Goal: Task Accomplishment & Management: Manage account settings

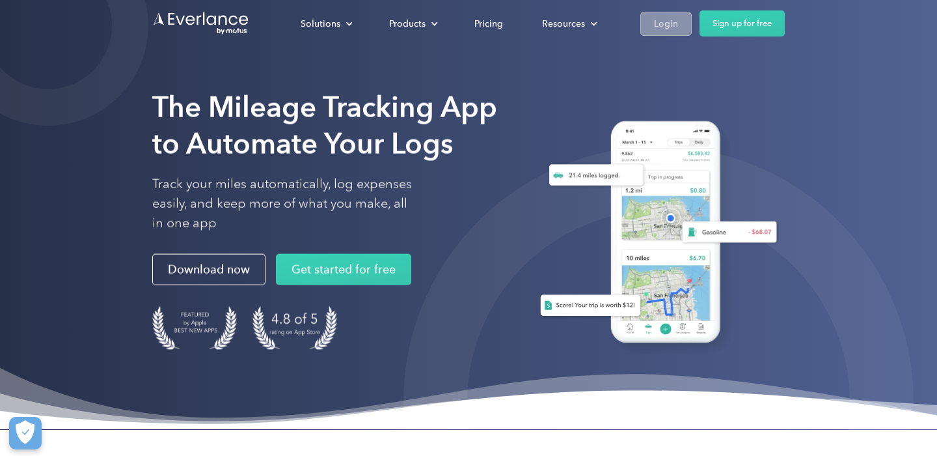
click at [653, 21] on link "Login" at bounding box center [665, 23] width 51 height 24
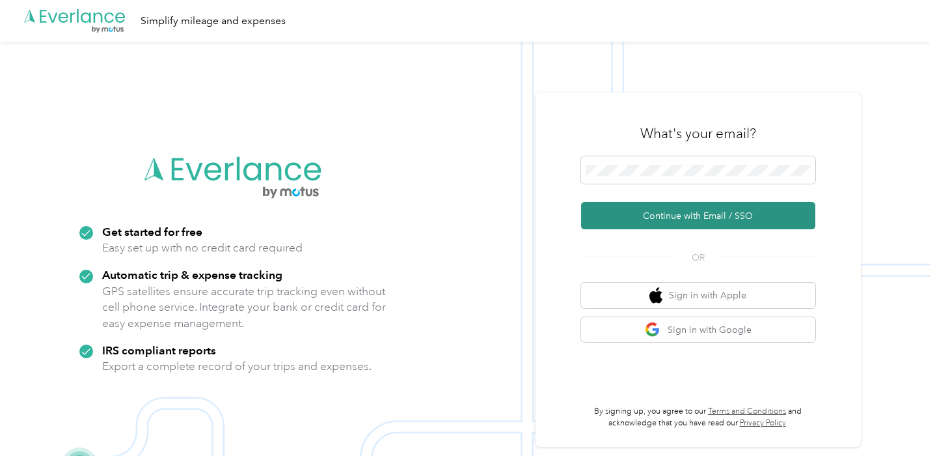
click at [692, 211] on button "Continue with Email / SSO" at bounding box center [698, 215] width 234 height 27
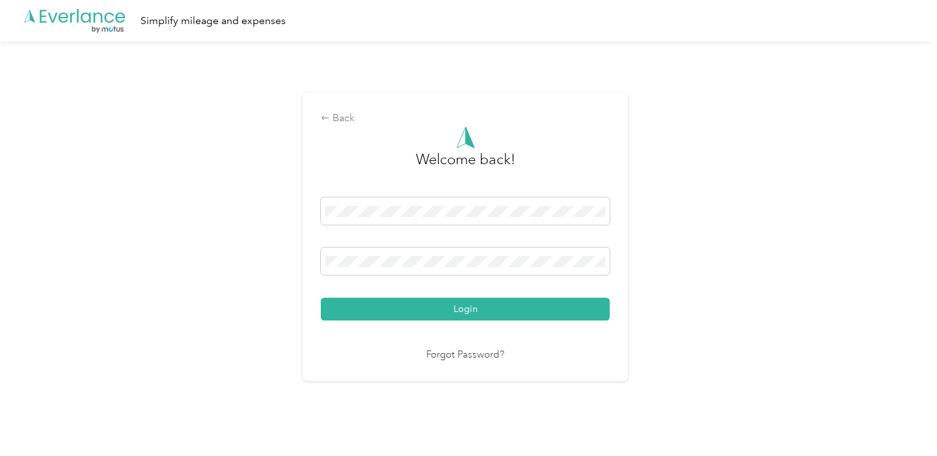
click at [470, 310] on button "Login" at bounding box center [465, 308] width 289 height 23
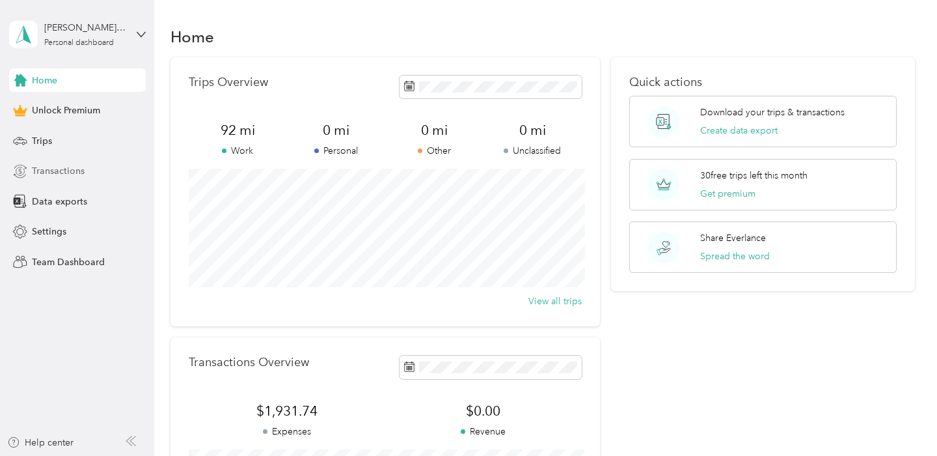
click at [85, 167] on div "Transactions" at bounding box center [77, 170] width 137 height 23
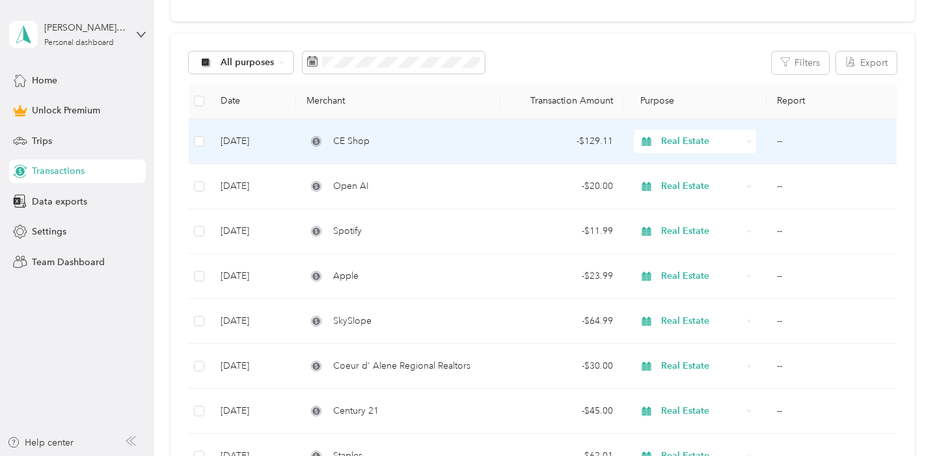
scroll to position [114, 0]
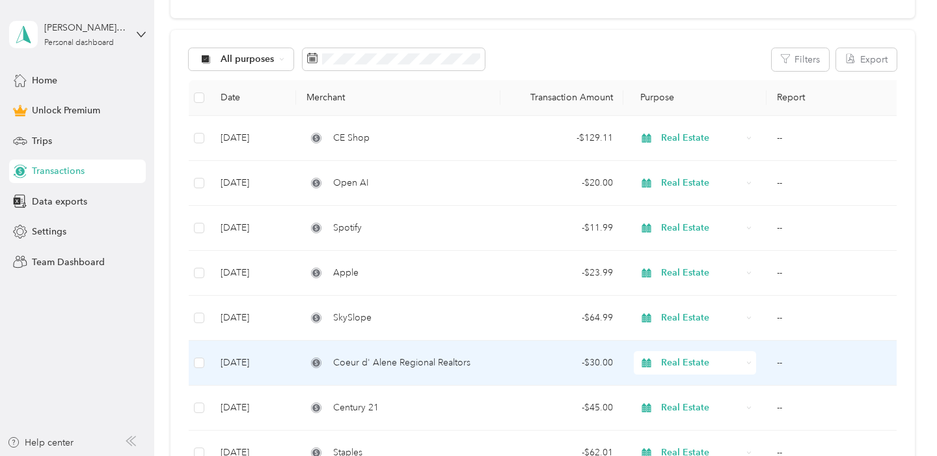
click at [450, 370] on td "Coeur d' Alene Regional Realtors" at bounding box center [398, 362] width 204 height 45
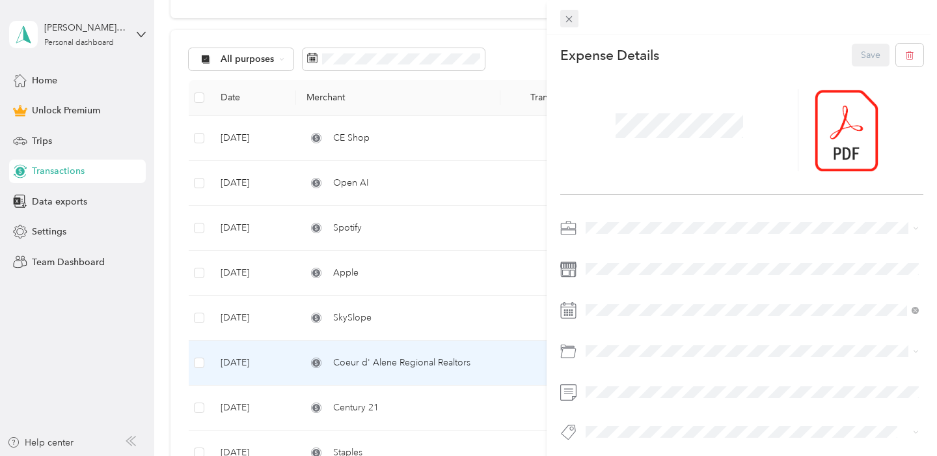
click at [565, 16] on icon at bounding box center [569, 19] width 11 height 11
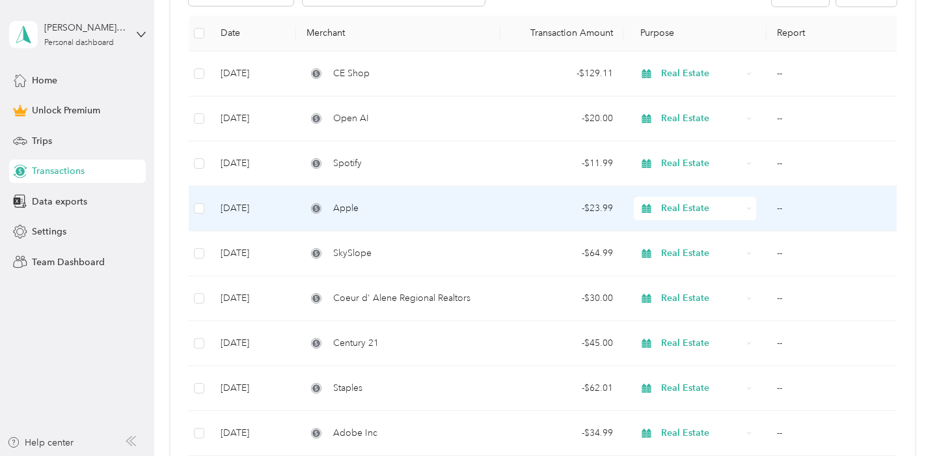
scroll to position [176, 0]
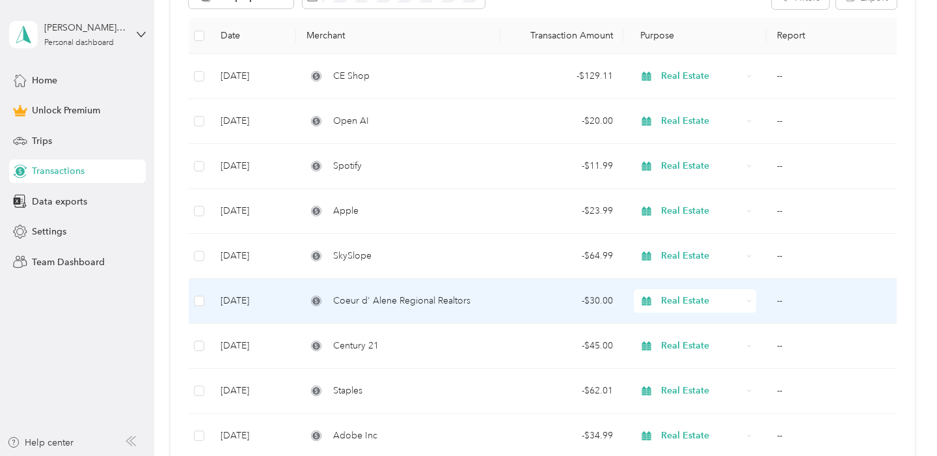
click at [528, 303] on div "- $30.00" at bounding box center [562, 300] width 102 height 14
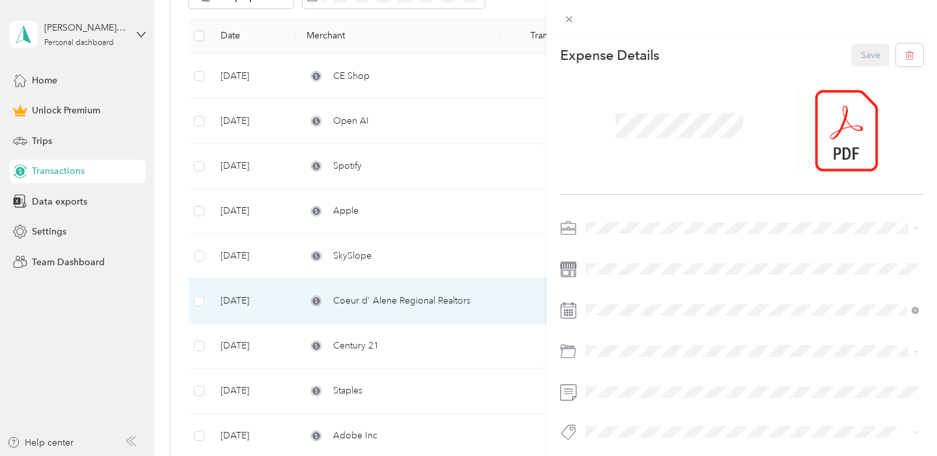
click at [528, 303] on div "This expense cannot be edited because it is either under review, approved, or p…" at bounding box center [468, 228] width 937 height 456
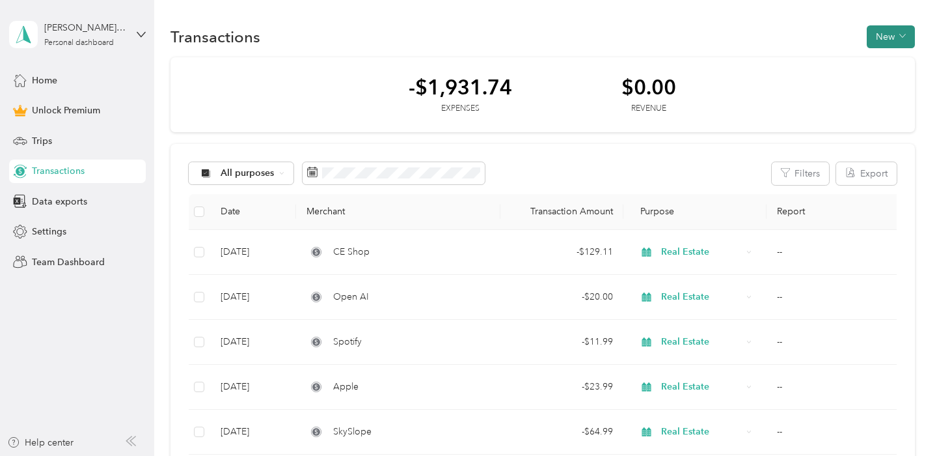
click at [886, 34] on button "New" at bounding box center [891, 36] width 48 height 23
click at [887, 60] on span "Expense" at bounding box center [894, 62] width 35 height 14
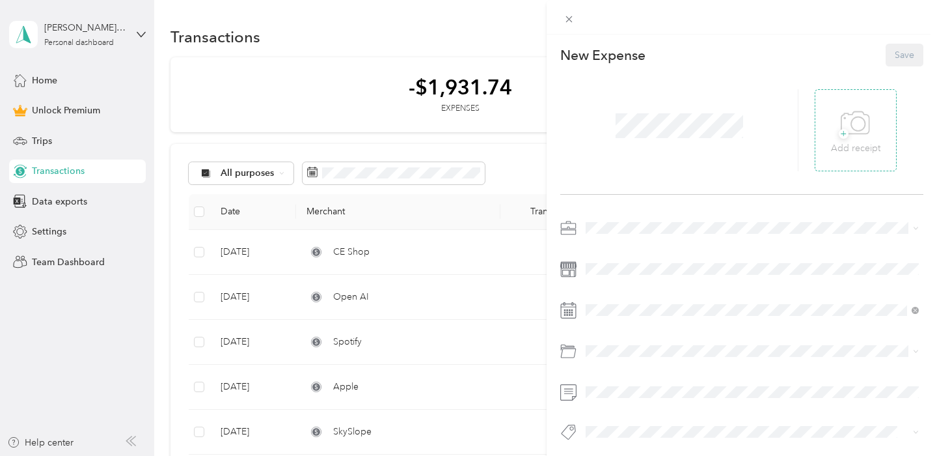
click at [854, 120] on icon at bounding box center [855, 123] width 29 height 36
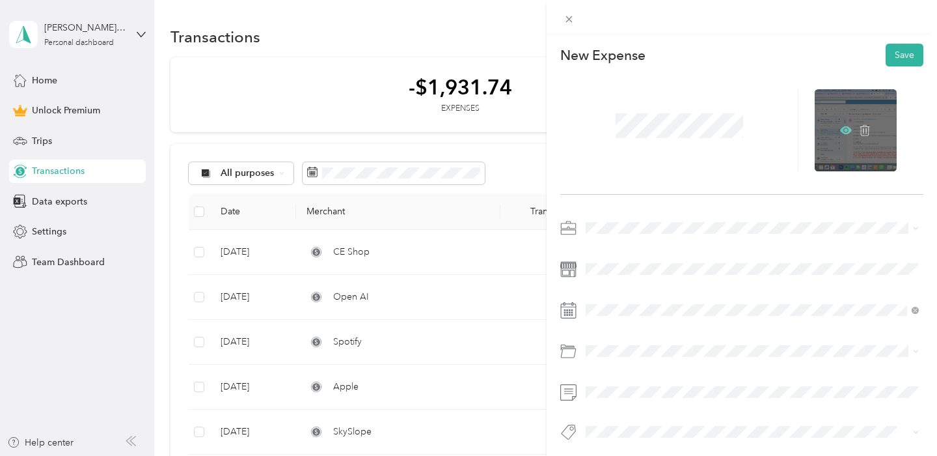
click at [845, 129] on icon at bounding box center [847, 130] width 4 height 4
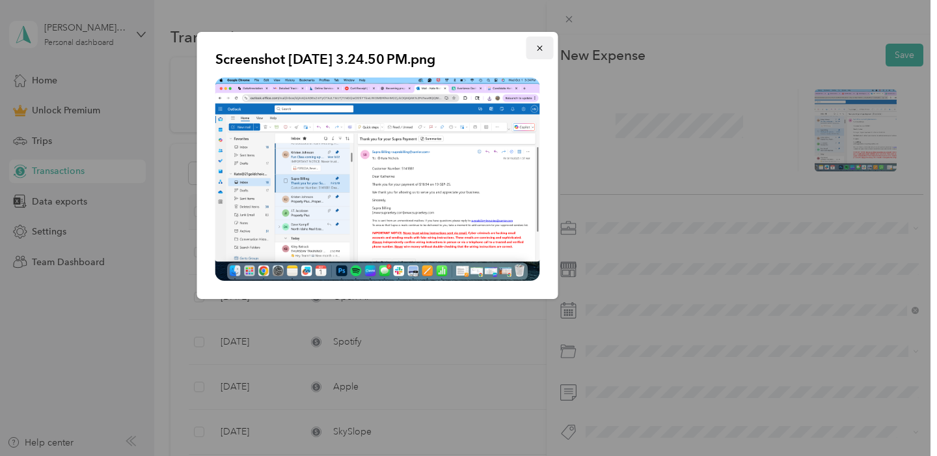
click at [538, 52] on icon "button" at bounding box center [540, 48] width 9 height 9
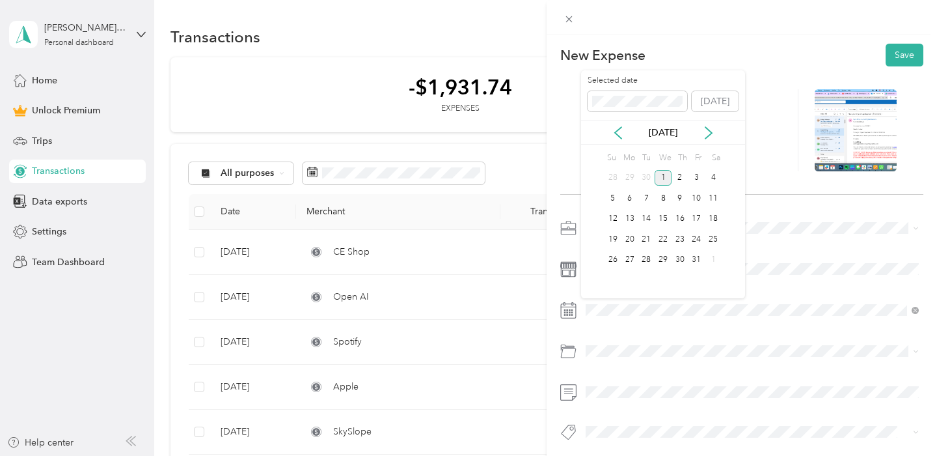
click at [614, 126] on div "Oct 2025" at bounding box center [663, 133] width 164 height 14
click at [618, 133] on icon at bounding box center [618, 132] width 13 height 13
click at [697, 212] on div "19" at bounding box center [696, 219] width 17 height 16
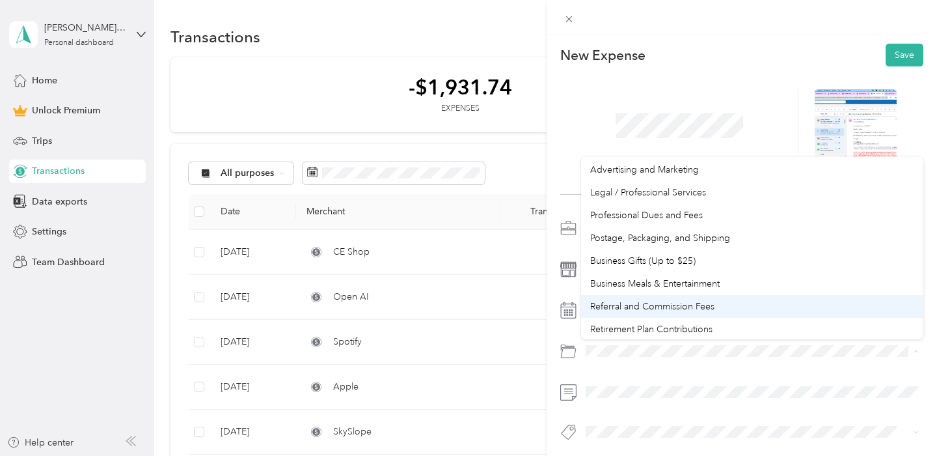
scroll to position [415, 0]
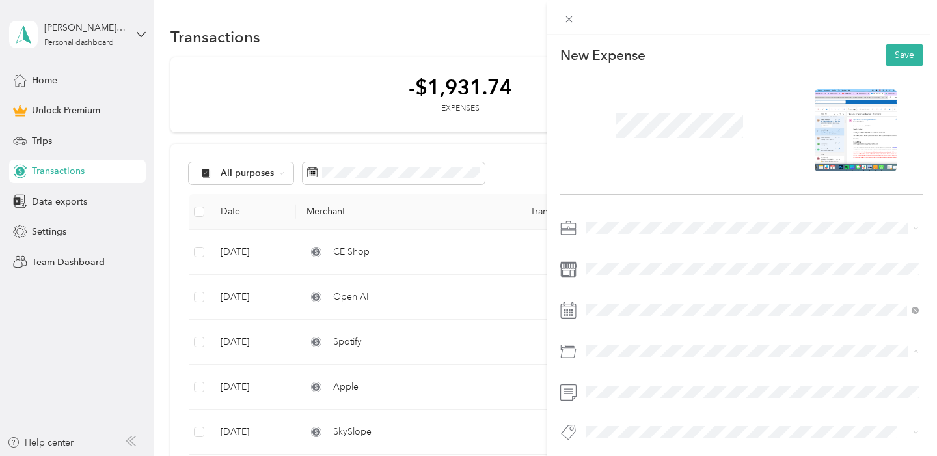
click at [698, 223] on ol "Default categories Gasoline Car Maintenance and Repairs Car Lease Payments Park…" at bounding box center [752, 248] width 342 height 182
click at [688, 343] on span at bounding box center [752, 350] width 342 height 21
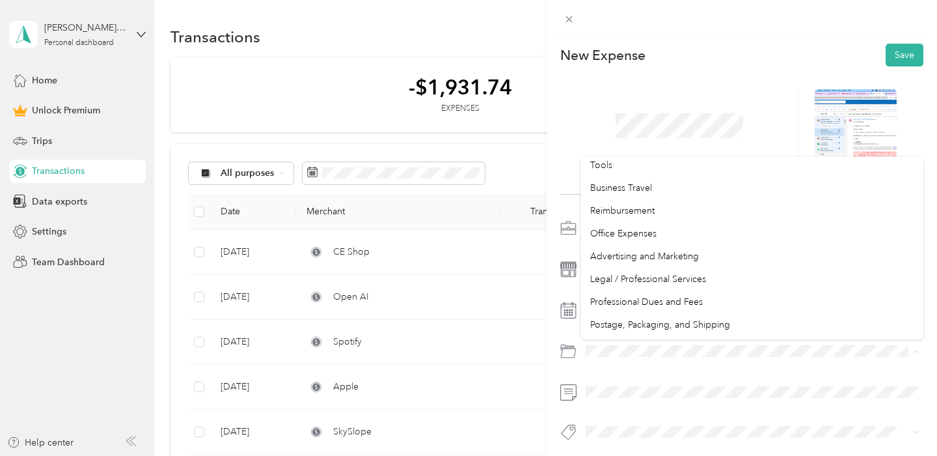
scroll to position [338, 0]
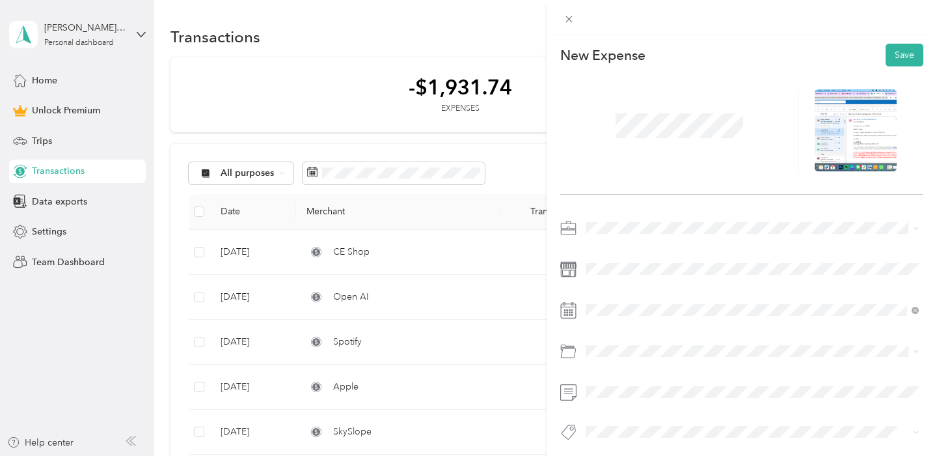
click at [719, 290] on div "Professional Dues and Fees" at bounding box center [752, 293] width 324 height 14
click at [670, 293] on div "Real Estate" at bounding box center [752, 297] width 324 height 14
click at [919, 46] on button "Save" at bounding box center [905, 55] width 38 height 23
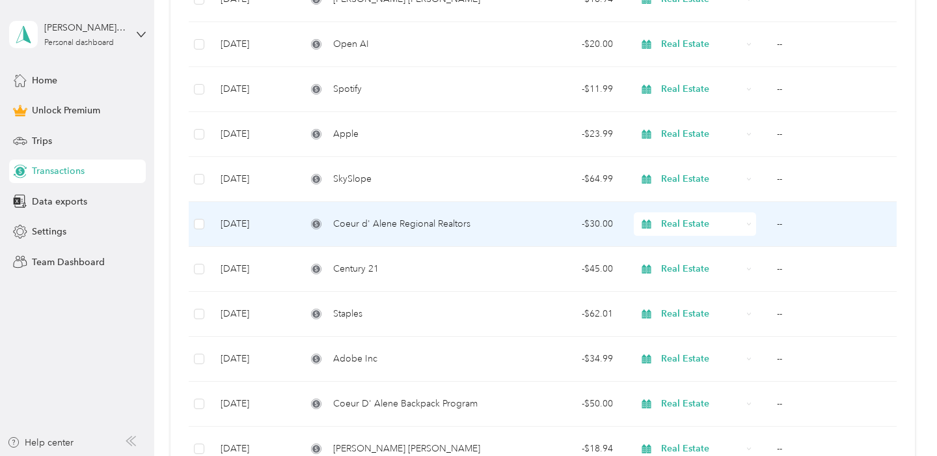
scroll to position [302, 0]
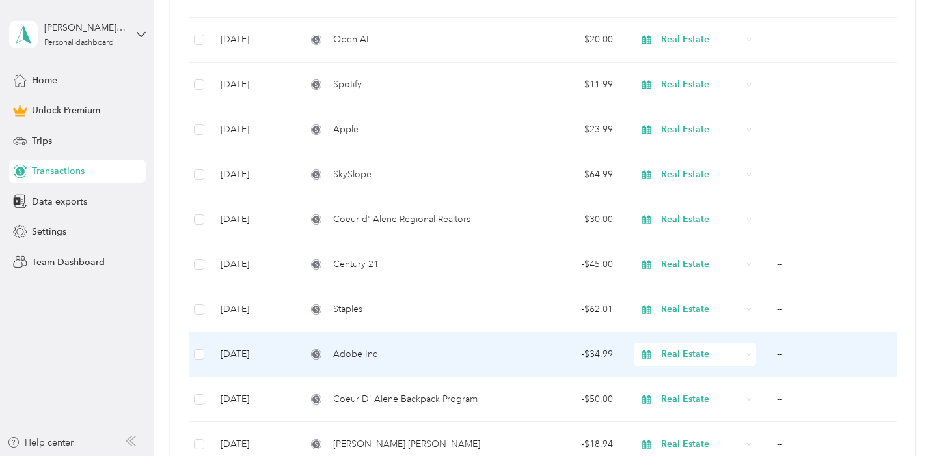
click at [405, 350] on div "Adobe Inc" at bounding box center [398, 354] width 184 height 14
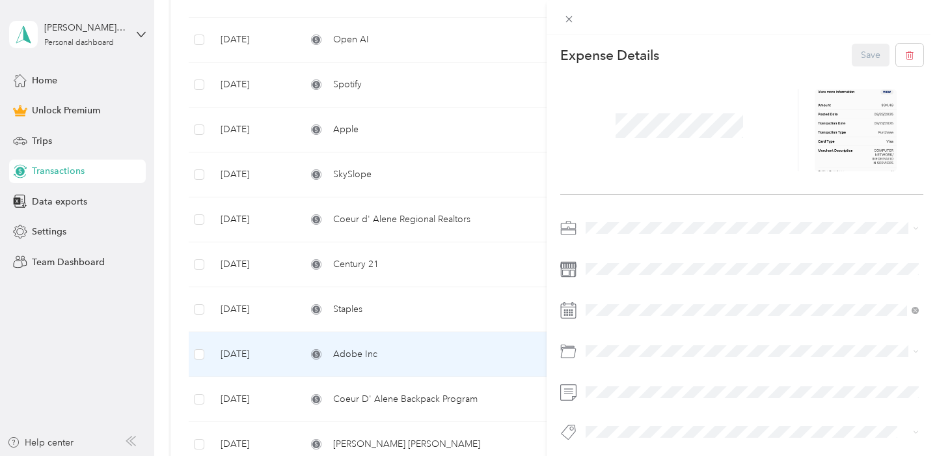
click at [130, 347] on div "This expense cannot be edited because it is either under review, approved, or p…" at bounding box center [468, 228] width 937 height 456
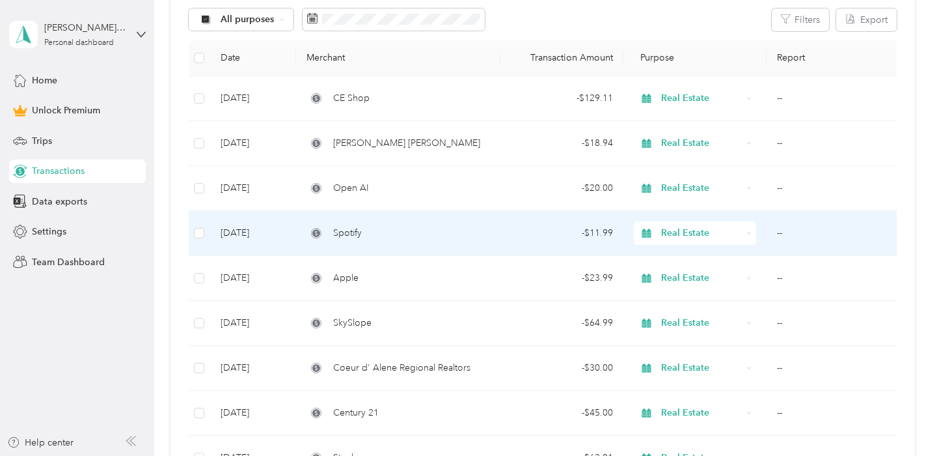
scroll to position [162, 0]
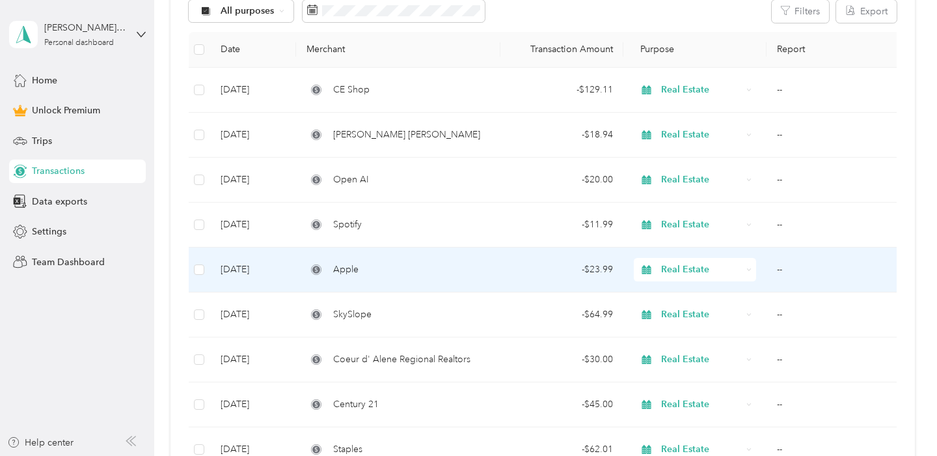
click at [386, 266] on div "Apple" at bounding box center [398, 269] width 184 height 14
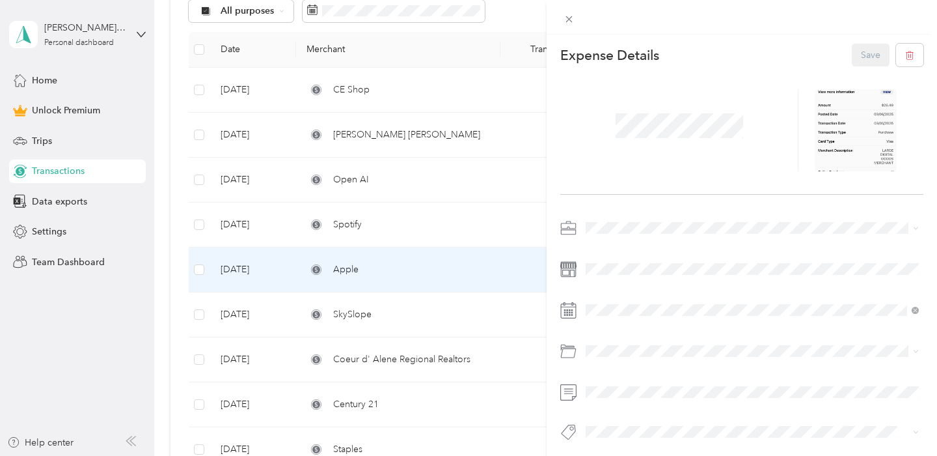
click at [456, 254] on div "This expense cannot be edited because it is either under review, approved, or p…" at bounding box center [468, 228] width 937 height 456
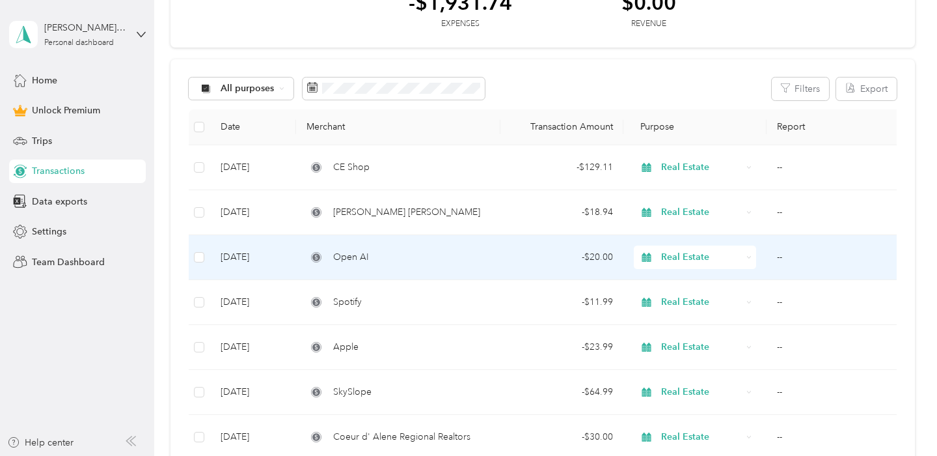
scroll to position [86, 0]
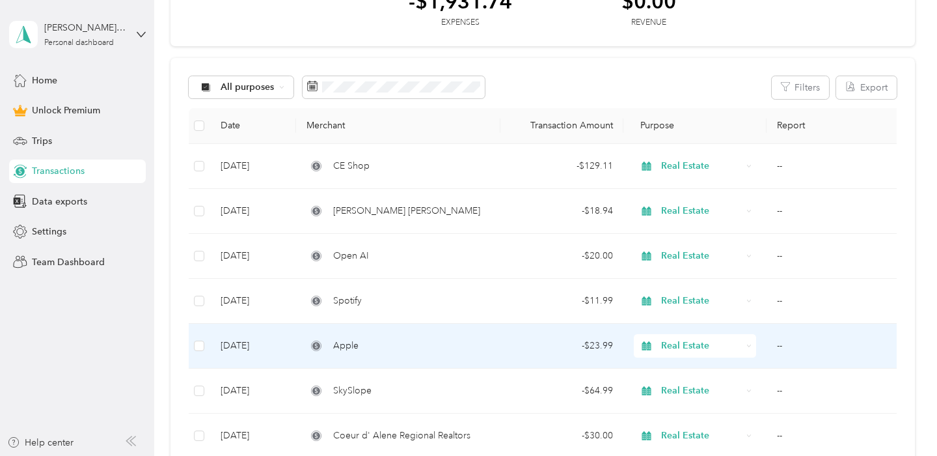
click at [443, 362] on td "Apple" at bounding box center [398, 345] width 204 height 45
